Goal: Information Seeking & Learning: Learn about a topic

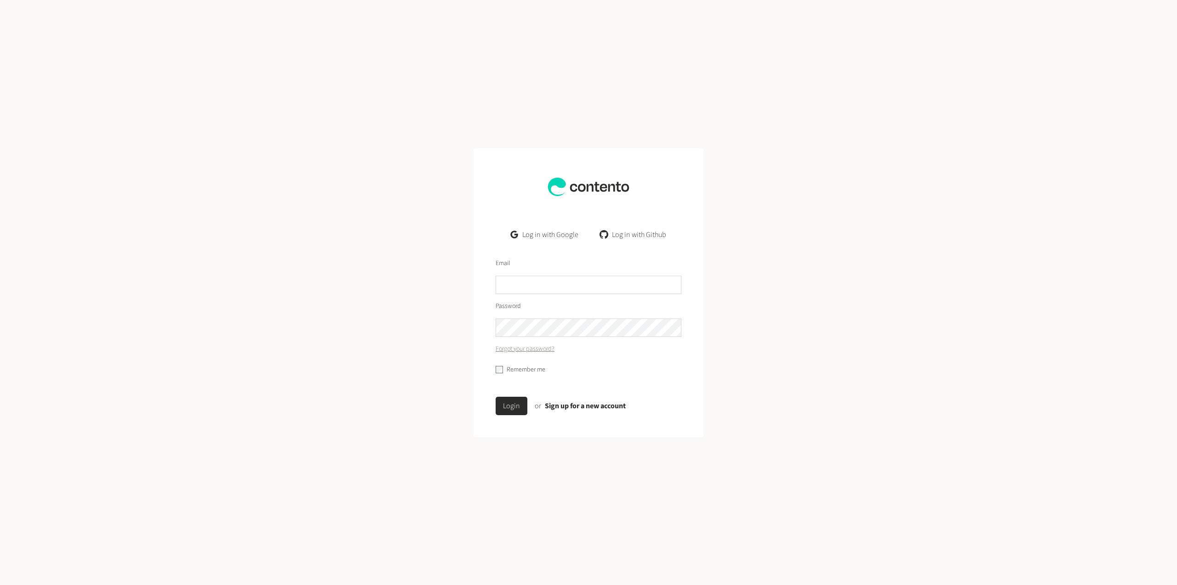
click at [540, 236] on link "Log in with Google" at bounding box center [545, 234] width 82 height 18
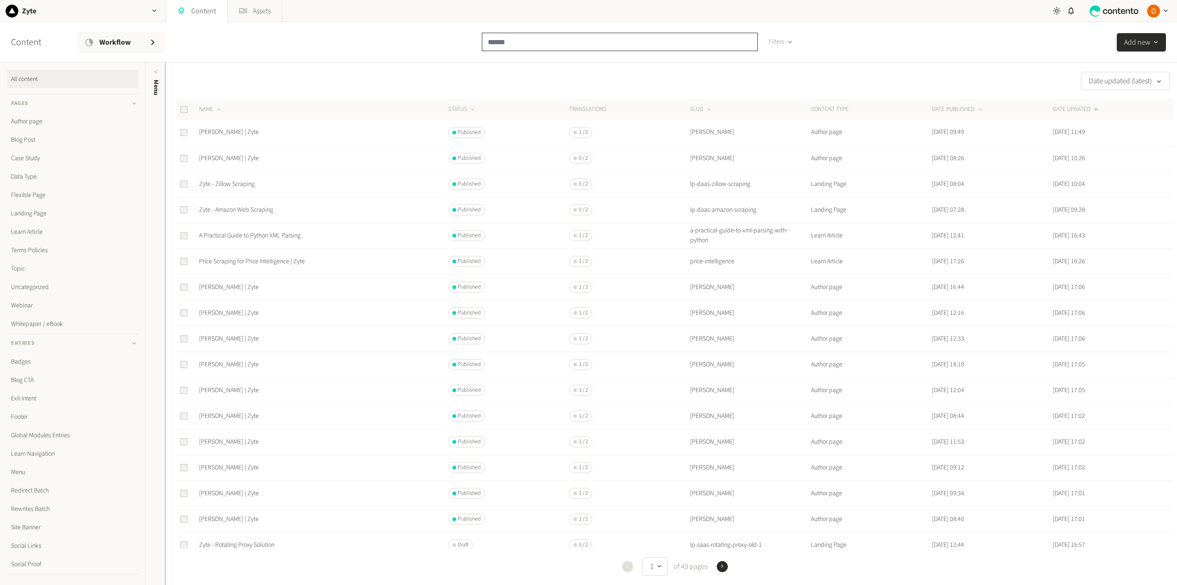
click at [526, 40] on input "text" at bounding box center [620, 42] width 276 height 18
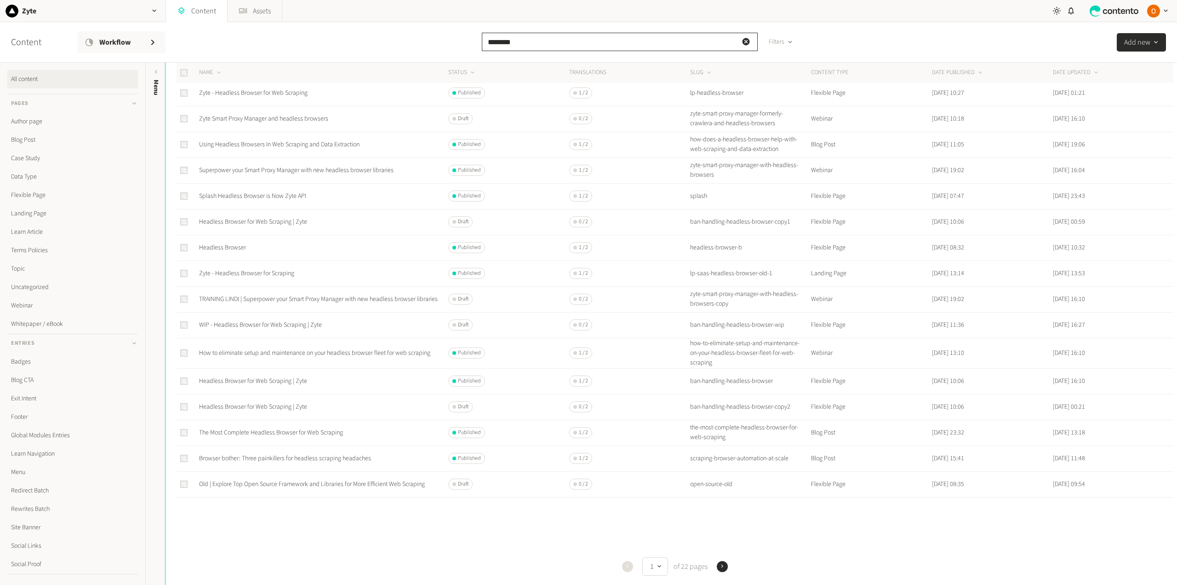
scroll to position [165, 0]
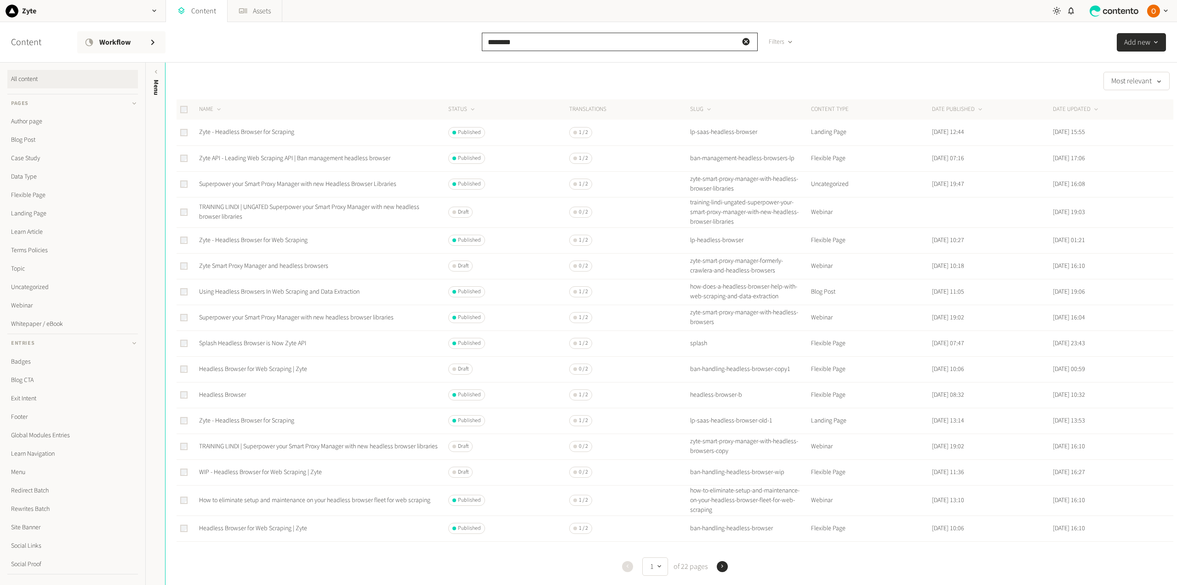
drag, startPoint x: 539, startPoint y: 46, endPoint x: 474, endPoint y: 39, distance: 65.3
click at [474, 39] on div "Content Workflow ******** Filters Add new" at bounding box center [588, 42] width 1177 height 40
paste input "**********"
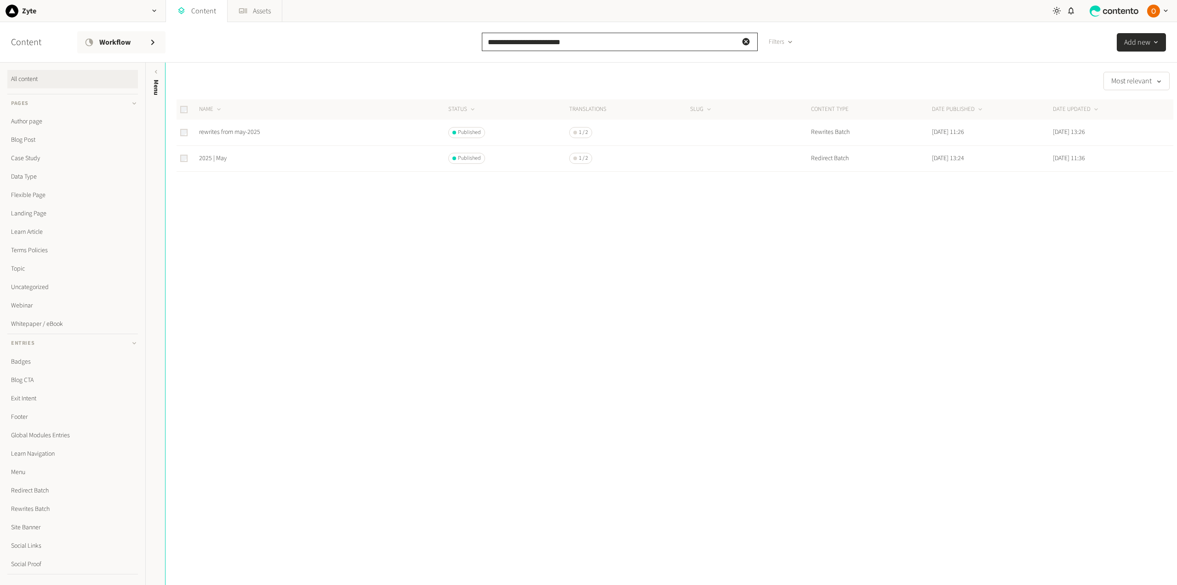
drag, startPoint x: 516, startPoint y: 43, endPoint x: 473, endPoint y: 45, distance: 42.4
click at [473, 45] on div "**********" at bounding box center [588, 42] width 1177 height 40
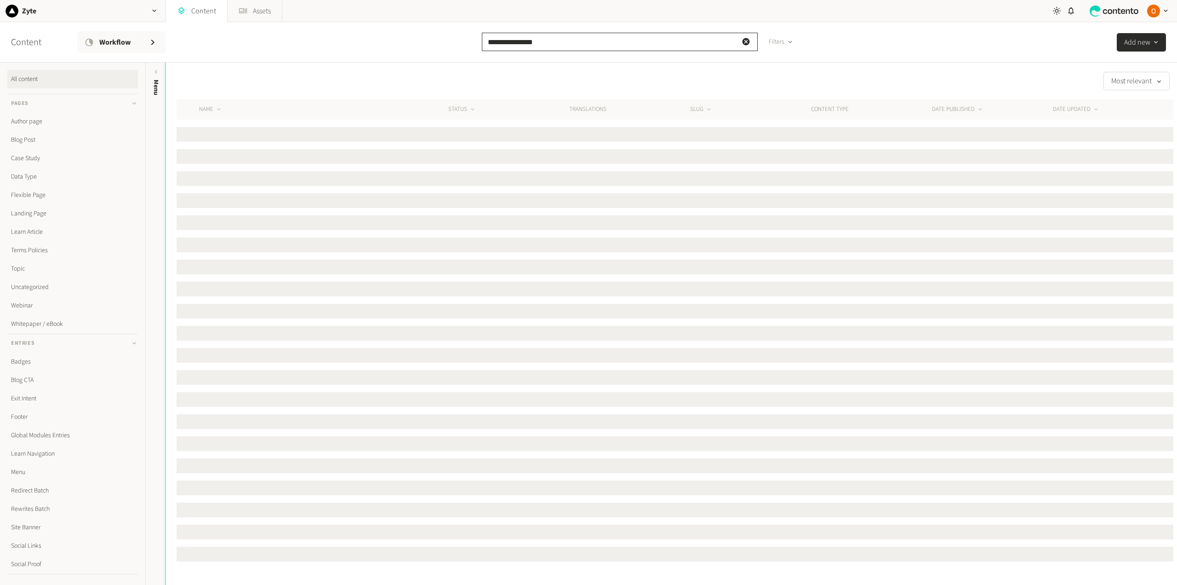
click at [550, 46] on input "**********" at bounding box center [620, 42] width 276 height 18
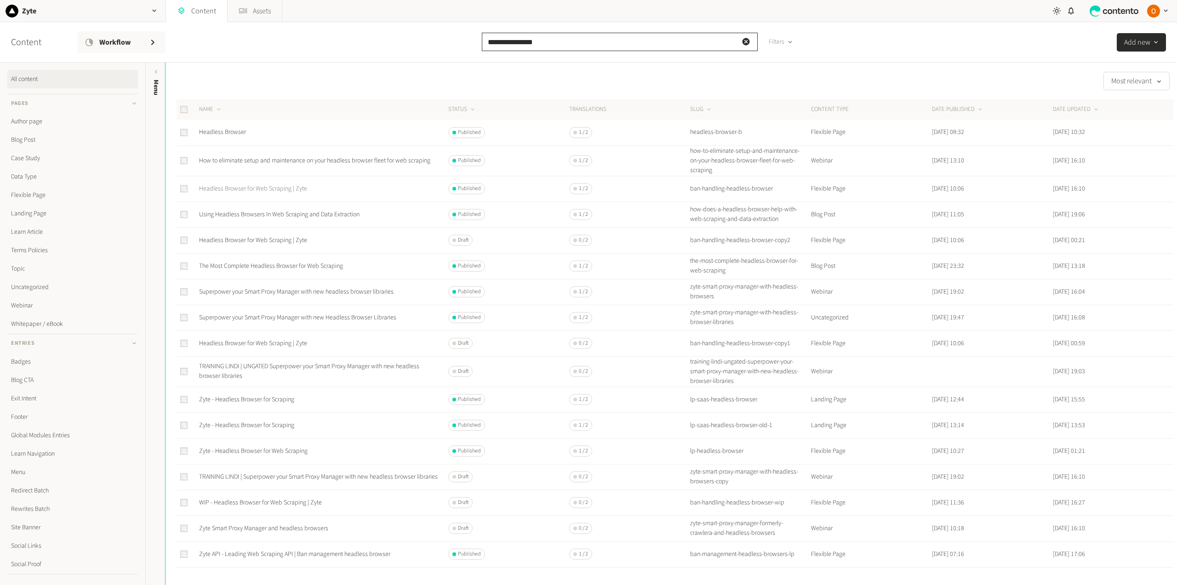
type input "**********"
click at [279, 190] on link "Headless Browser for Web Scraping | Zyte" at bounding box center [253, 188] width 108 height 9
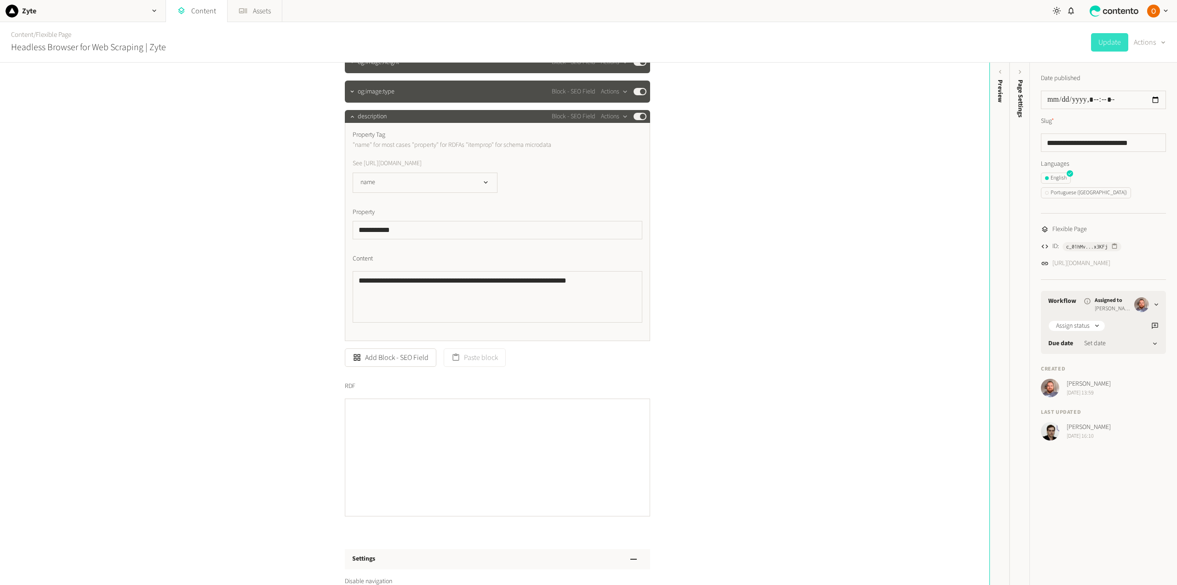
scroll to position [966, 0]
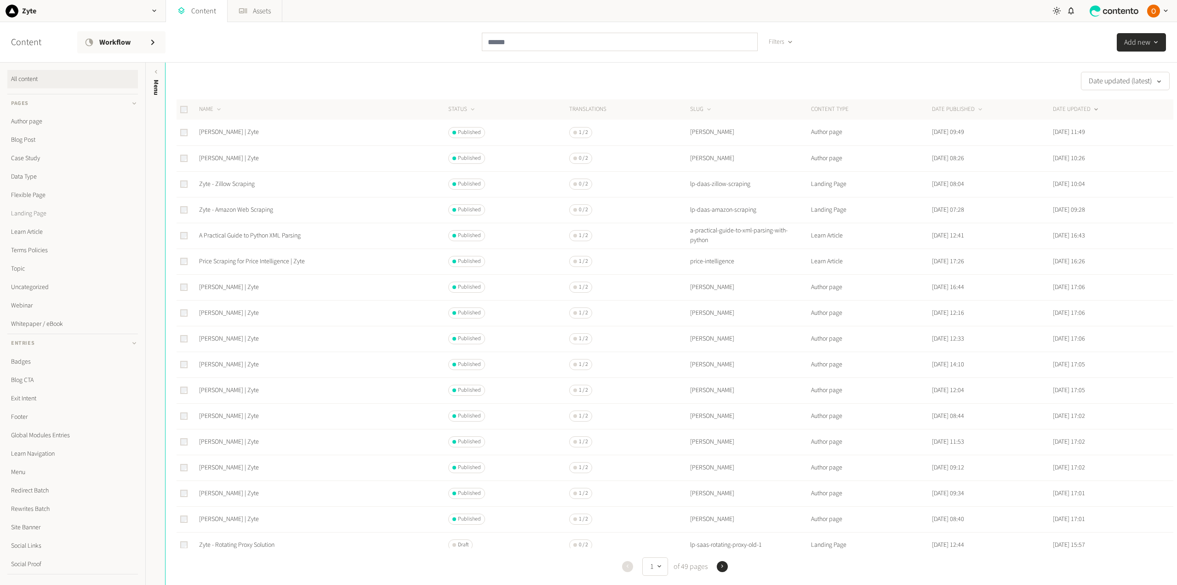
click at [31, 215] on link "Landing Page" at bounding box center [72, 213] width 131 height 18
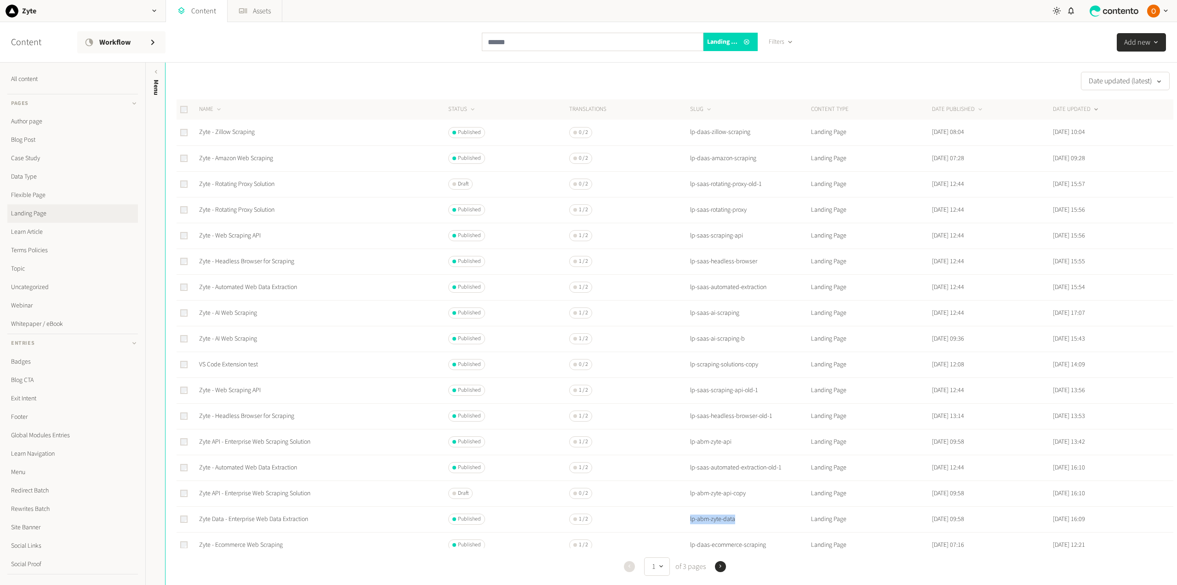
drag, startPoint x: 740, startPoint y: 520, endPoint x: 683, endPoint y: 525, distance: 57.3
click at [683, 523] on tr "Zyte Data - Enterprise Web Data Extraction Published 1 / 2 lp-abm-zyte-data Lan…" at bounding box center [675, 519] width 997 height 26
copy td "lp-abm-zyte-data"
drag, startPoint x: 757, startPoint y: 132, endPoint x: 684, endPoint y: 135, distance: 73.2
click at [684, 135] on tr "Zyte - Zillow Scraping Published 0 / 2 lp-daas-zillow-scraping Landing Page [DA…" at bounding box center [675, 133] width 997 height 26
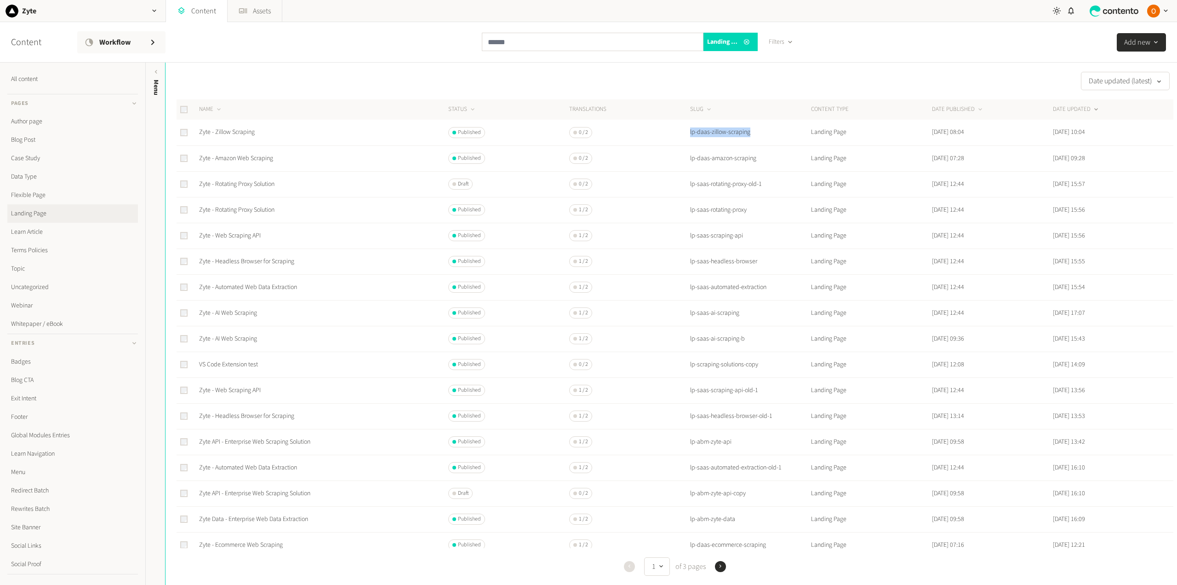
copy td "lp-daas-zillow-scraping"
click at [247, 159] on link "Zyte - Amazon Web Scraping" at bounding box center [236, 158] width 74 height 9
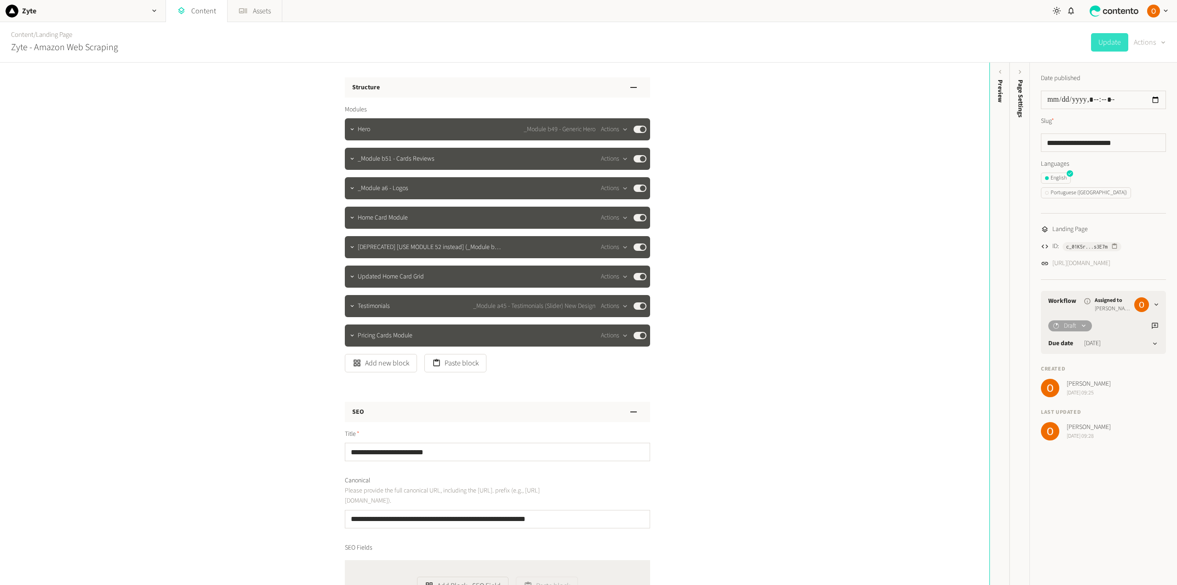
click at [1164, 44] on icon "button" at bounding box center [1163, 42] width 7 height 9
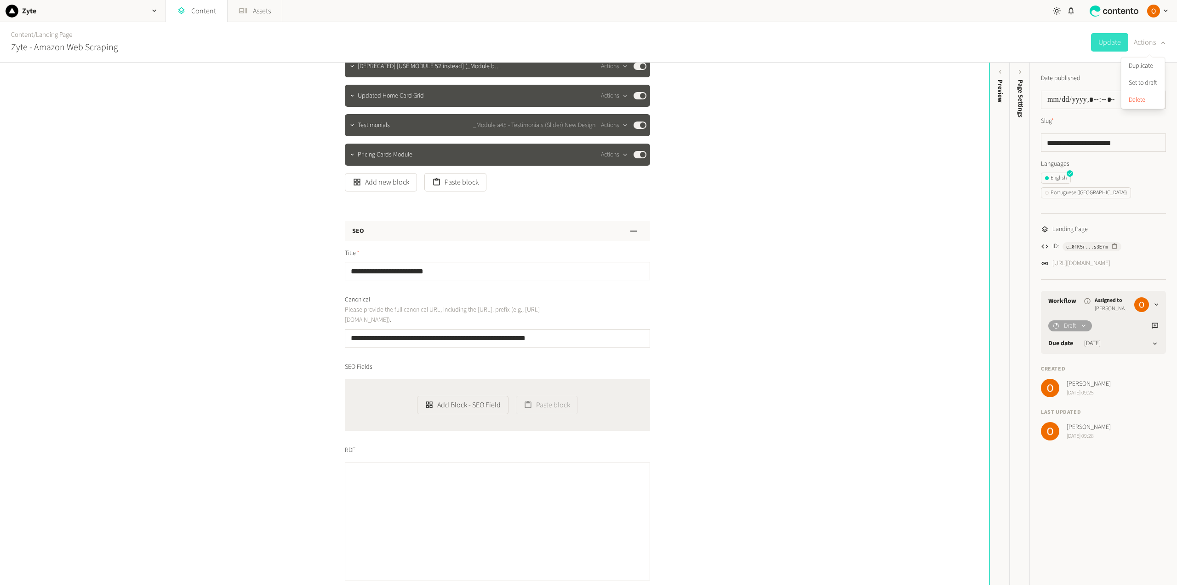
scroll to position [184, 0]
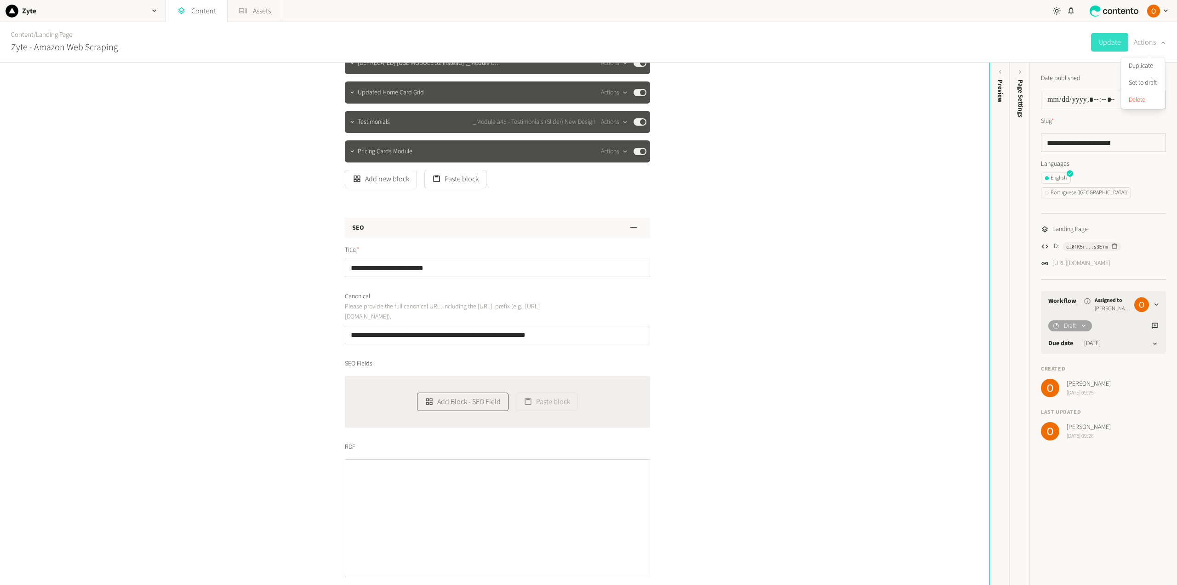
click at [478, 403] on button "Add Block - SEO Field" at bounding box center [463, 401] width 92 height 18
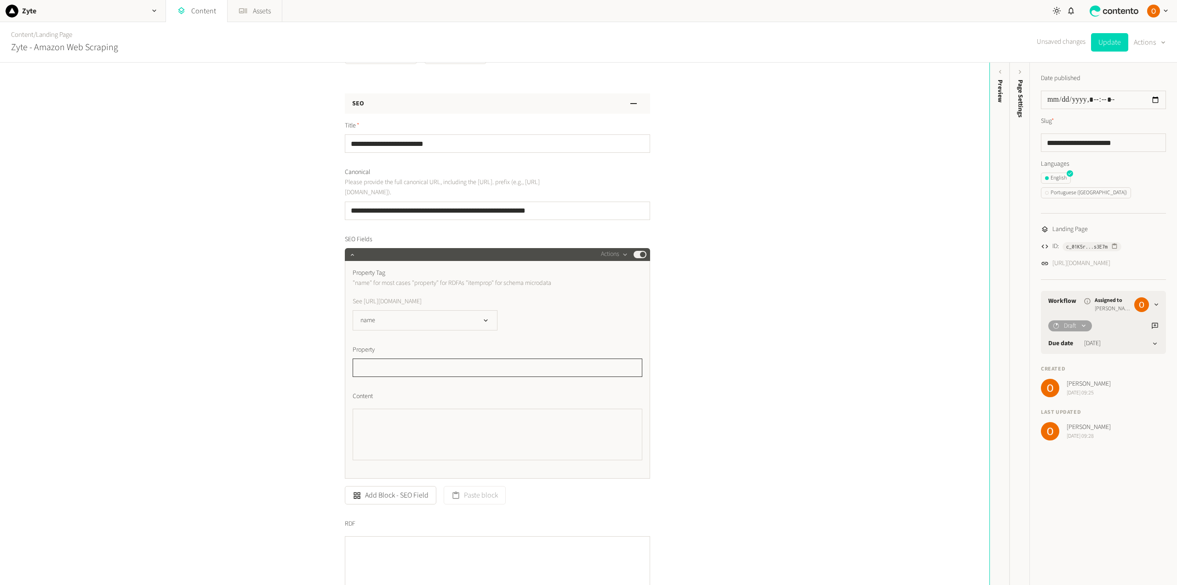
scroll to position [322, 0]
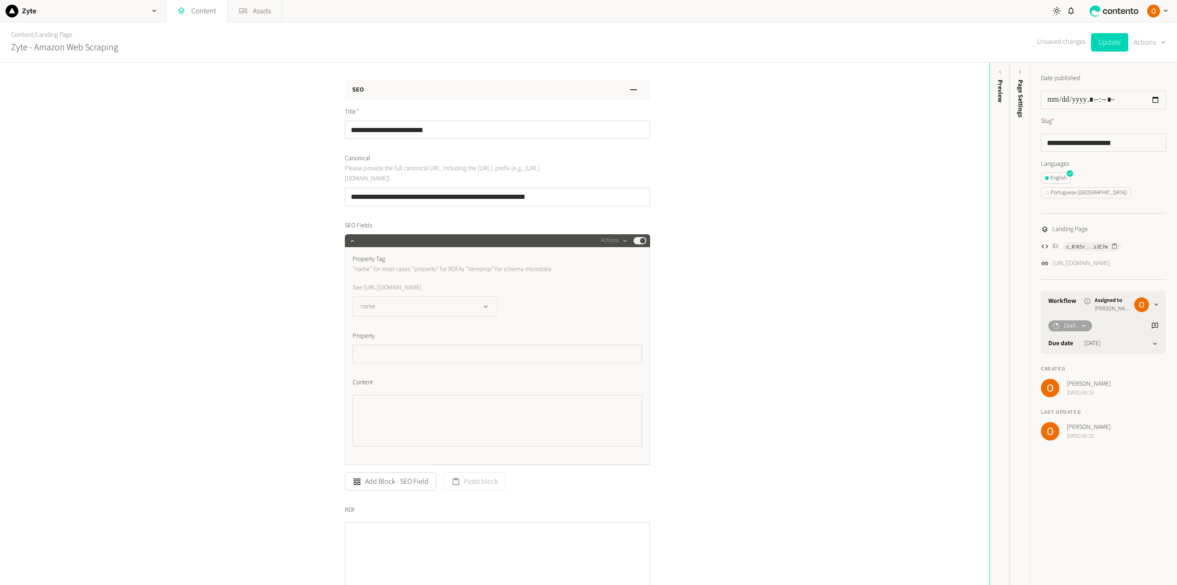
click at [482, 310] on icon "button" at bounding box center [486, 307] width 8 height 8
click at [802, 304] on div "**********" at bounding box center [495, 324] width 990 height 522
click at [615, 237] on button "Actions" at bounding box center [614, 240] width 27 height 11
click at [457, 316] on button "name" at bounding box center [425, 306] width 145 height 20
click at [611, 241] on button "Actions" at bounding box center [614, 240] width 27 height 11
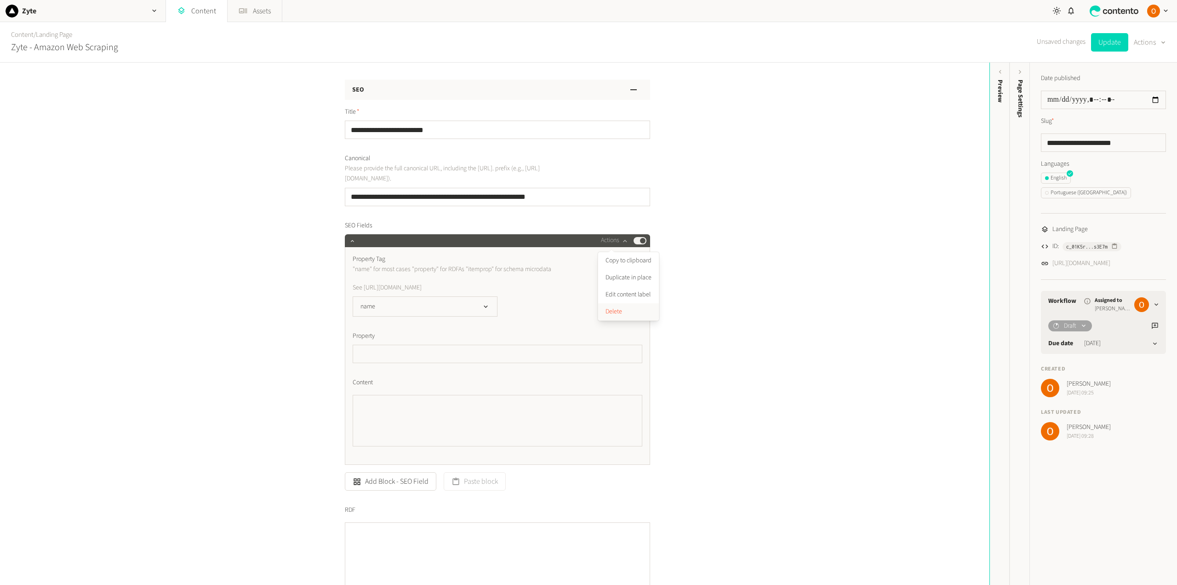
click at [623, 307] on button "Delete" at bounding box center [628, 311] width 61 height 17
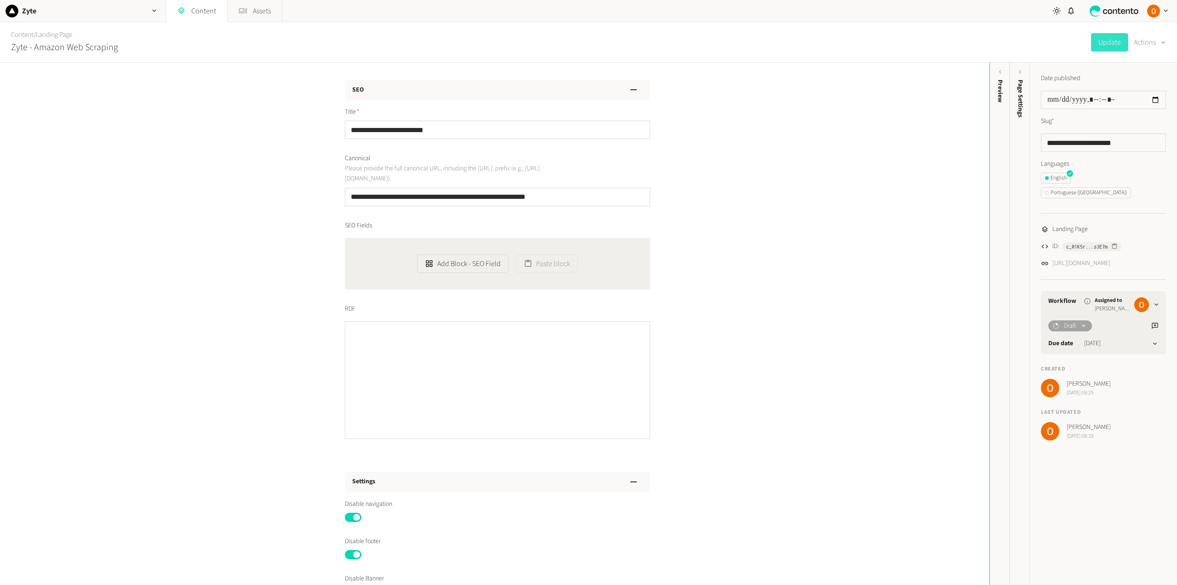
click at [723, 275] on div "**********" at bounding box center [495, 324] width 990 height 522
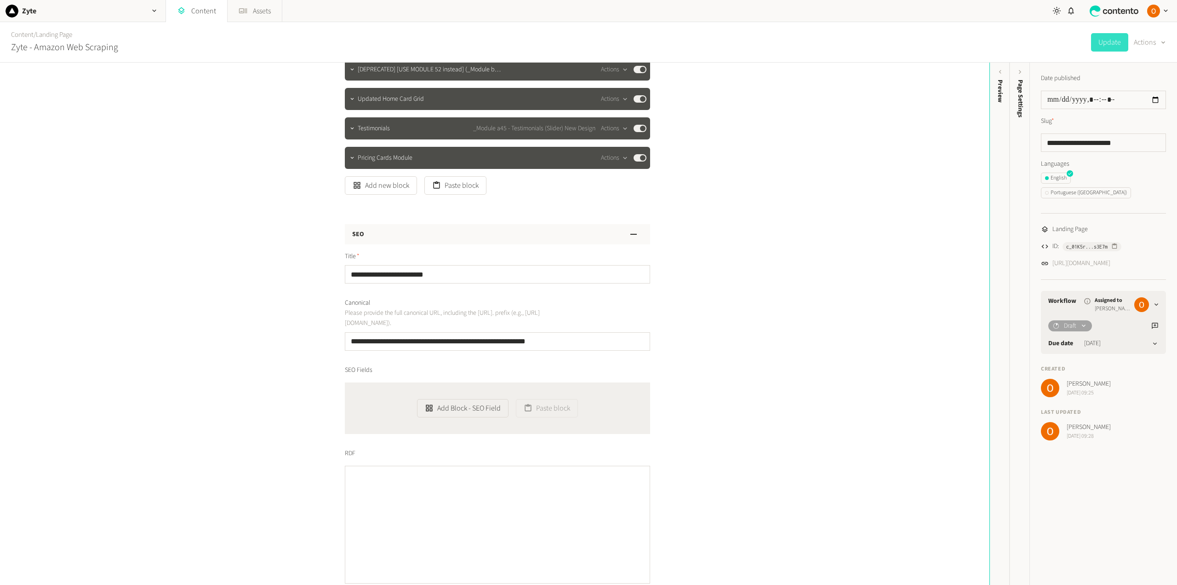
scroll to position [165, 0]
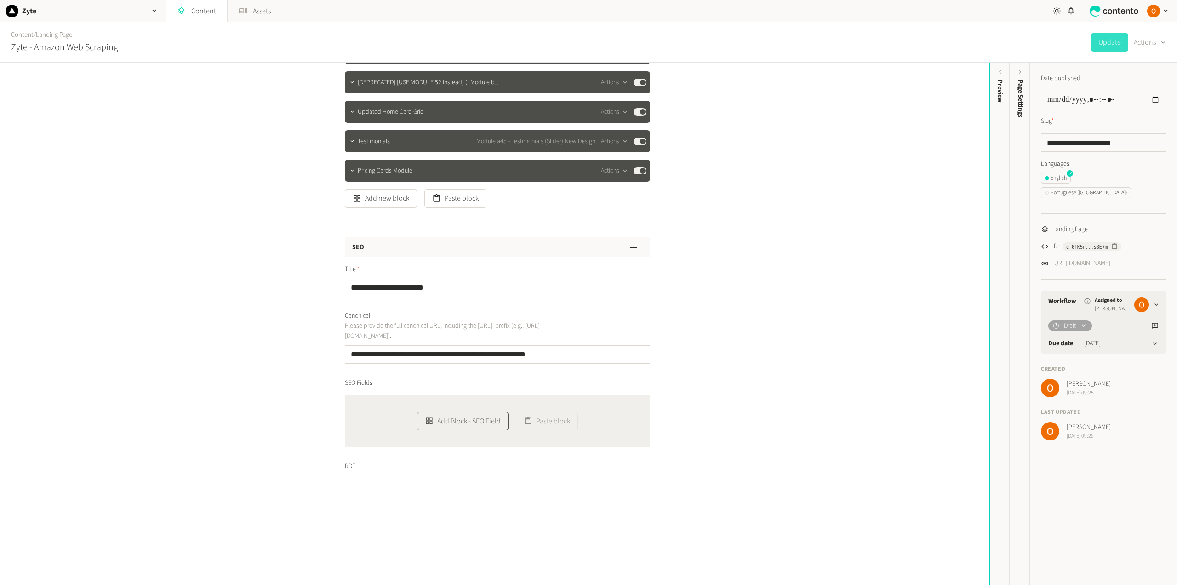
click at [458, 425] on button "Add Block - SEO Field" at bounding box center [463, 421] width 92 height 18
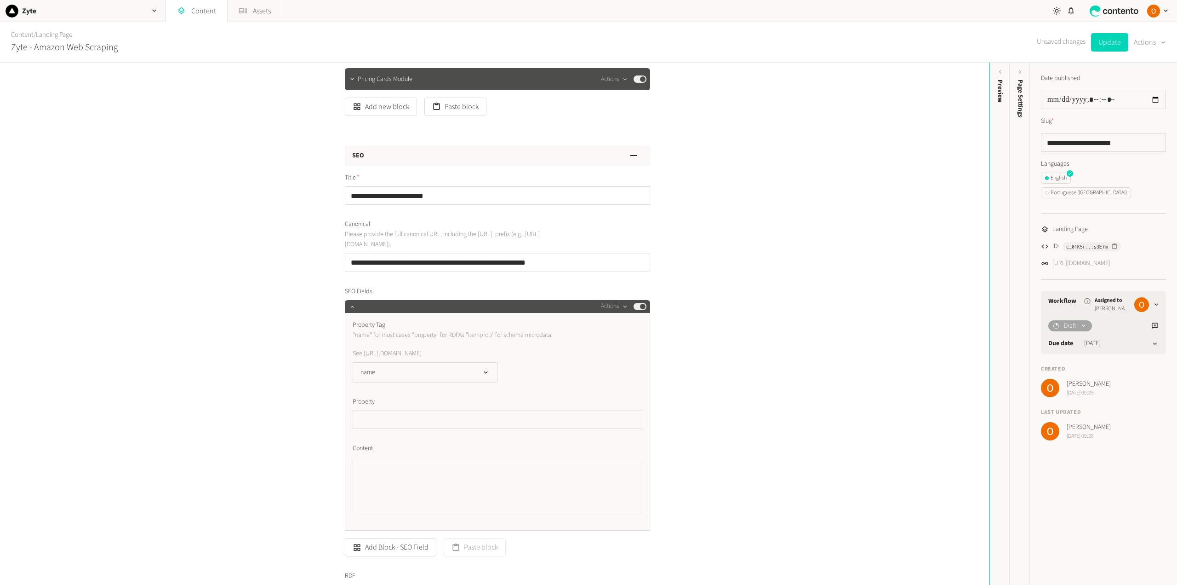
scroll to position [257, 0]
click at [482, 376] on icon "button" at bounding box center [486, 372] width 8 height 8
click at [454, 419] on li "property" at bounding box center [425, 409] width 144 height 18
click at [424, 428] on input "text" at bounding box center [498, 419] width 290 height 18
click at [1149, 42] on button "Actions" at bounding box center [1150, 42] width 32 height 18
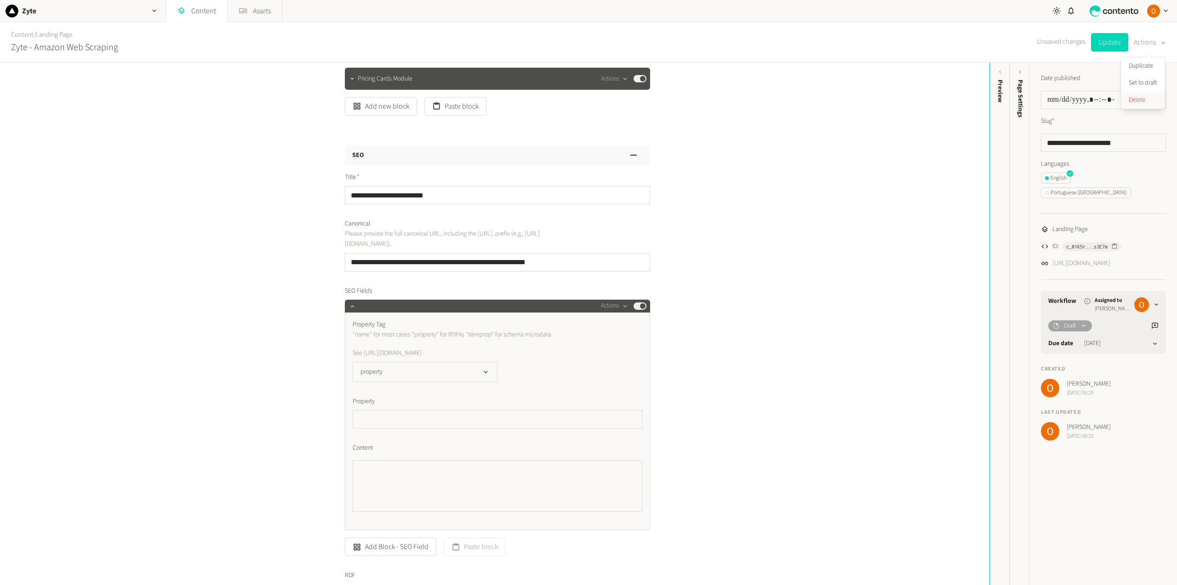
click at [1142, 100] on button "Delete" at bounding box center [1143, 100] width 43 height 17
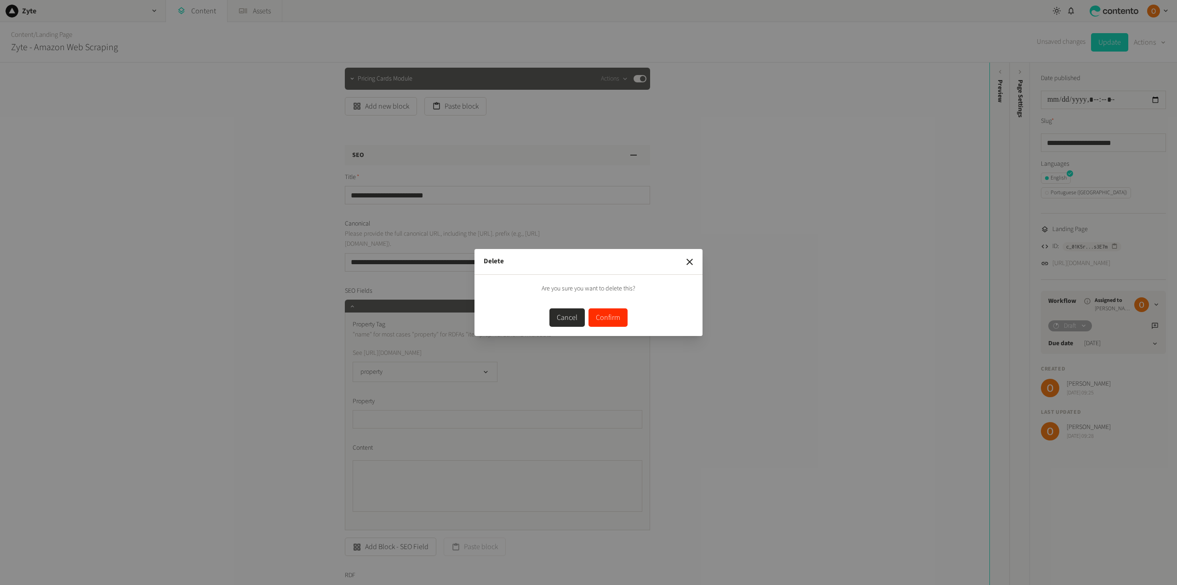
click at [608, 319] on button "Confirm" at bounding box center [608, 317] width 39 height 18
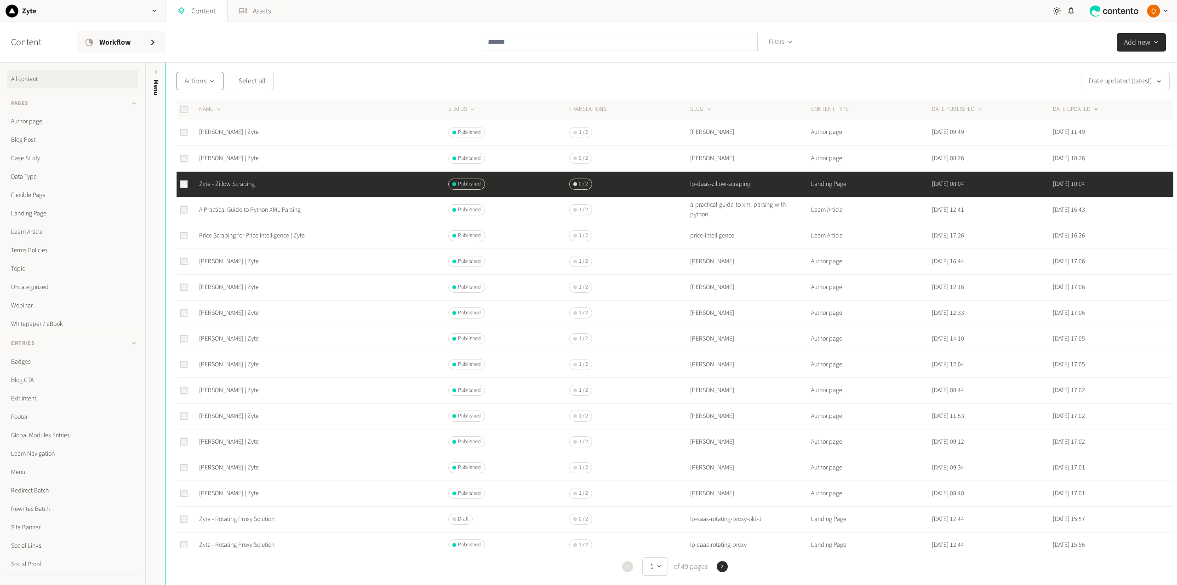
click at [208, 84] on span "Actions" at bounding box center [199, 80] width 31 height 11
click at [205, 188] on button "Delete" at bounding box center [203, 189] width 52 height 17
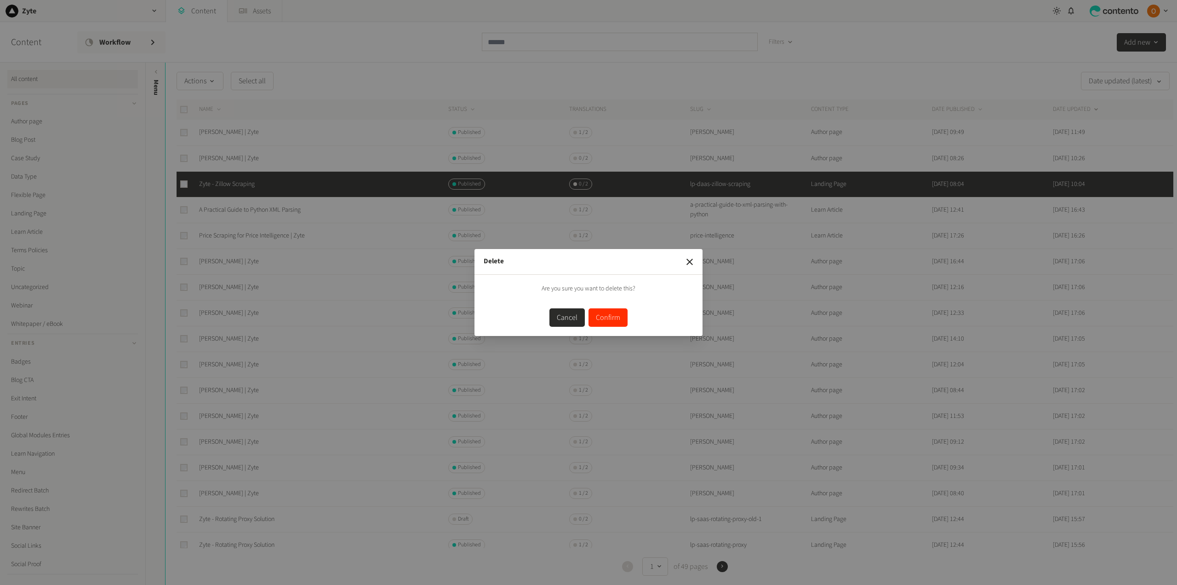
click at [609, 319] on button "Confirm" at bounding box center [608, 317] width 39 height 18
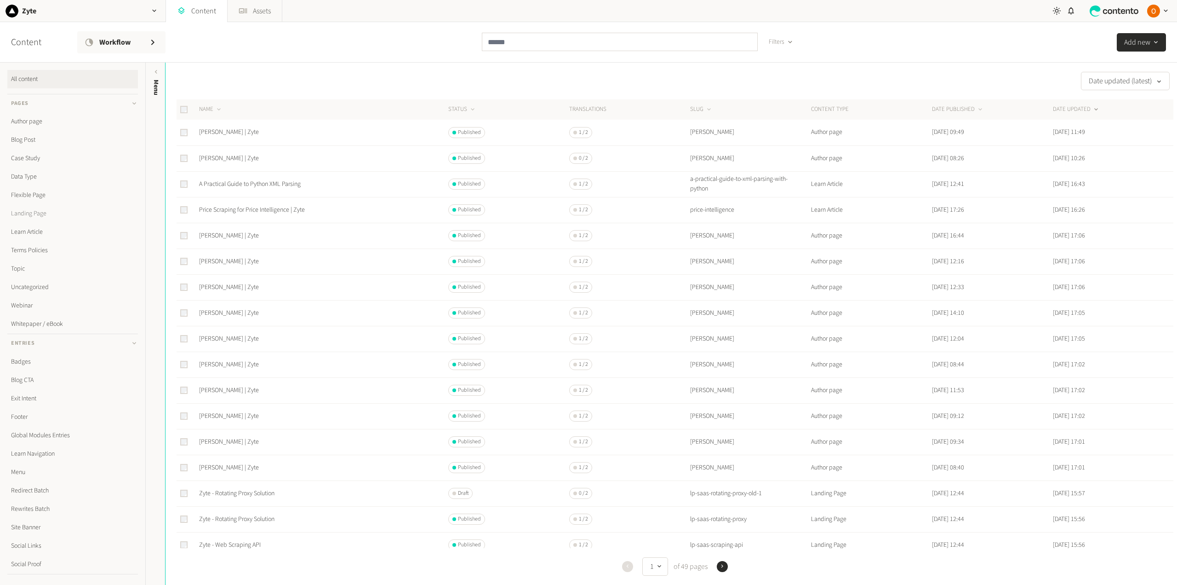
click at [26, 212] on link "Landing Page" at bounding box center [72, 213] width 131 height 18
